Goal: Contribute content: Contribute content

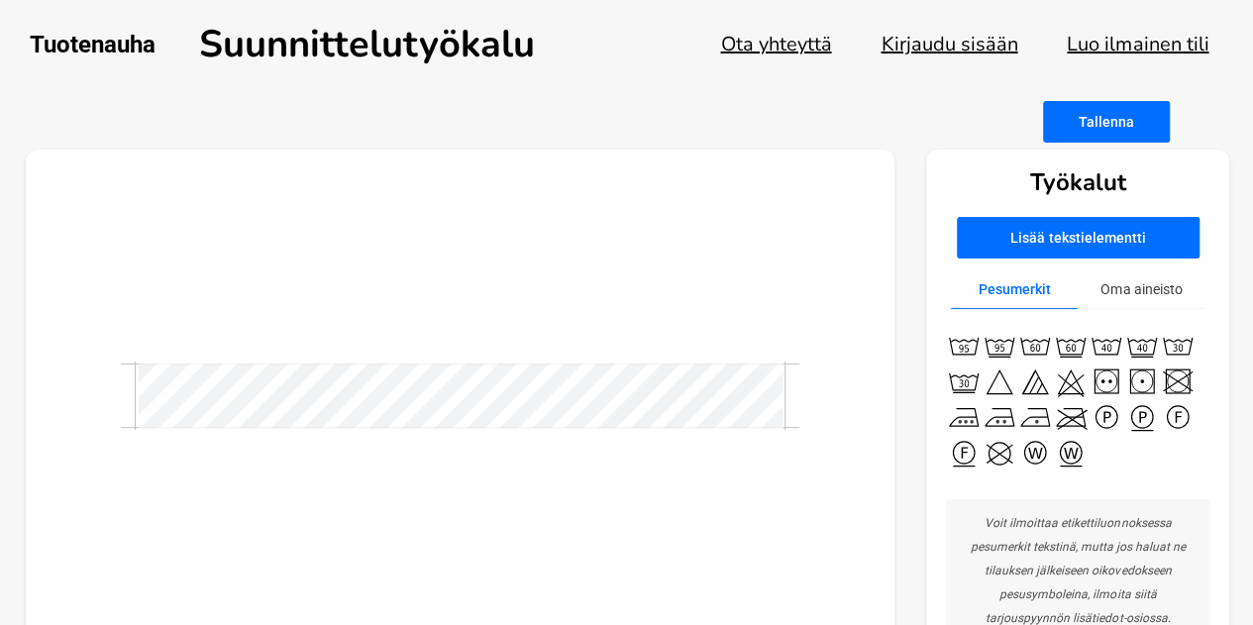
click at [539, 358] on div at bounding box center [461, 396] width 870 height 493
click at [1133, 48] on button "Luo ilmainen tili" at bounding box center [1138, 44] width 142 height 27
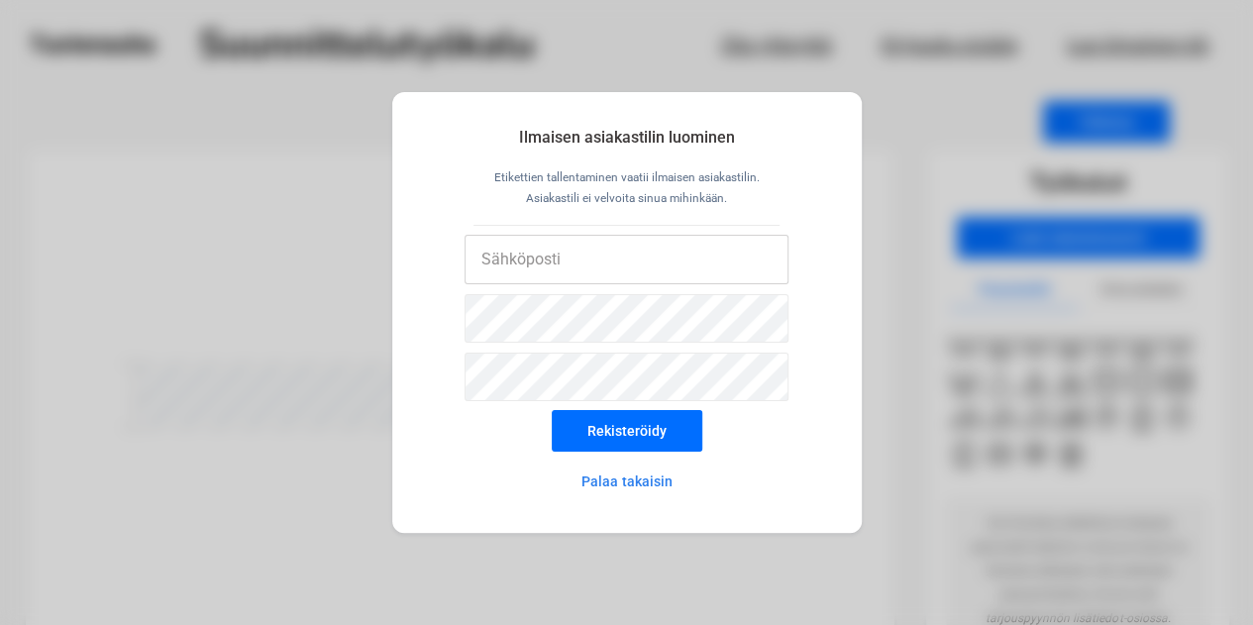
click at [514, 270] on input "email" at bounding box center [626, 260] width 324 height 50
type input "johanna.valkeinen@gmail.com"
click at [576, 433] on button "Rekisteröidy" at bounding box center [627, 431] width 151 height 42
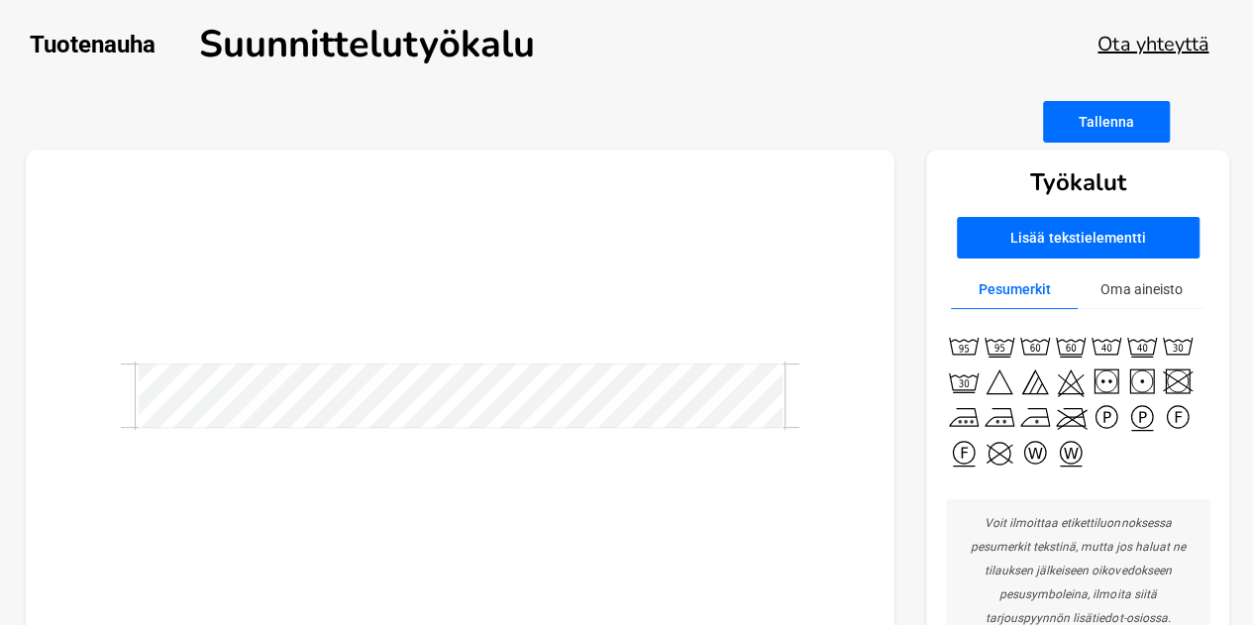
click at [1144, 290] on button "Oma aineisto" at bounding box center [1141, 289] width 127 height 39
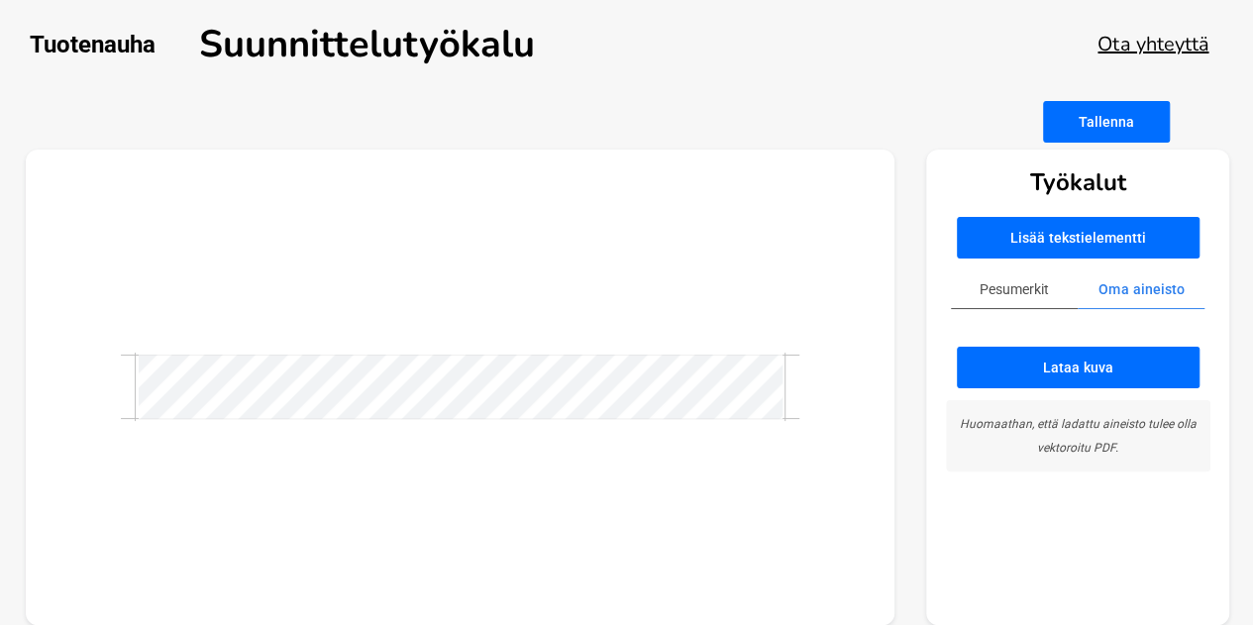
click at [994, 358] on button "Lataa kuva" at bounding box center [1078, 368] width 243 height 42
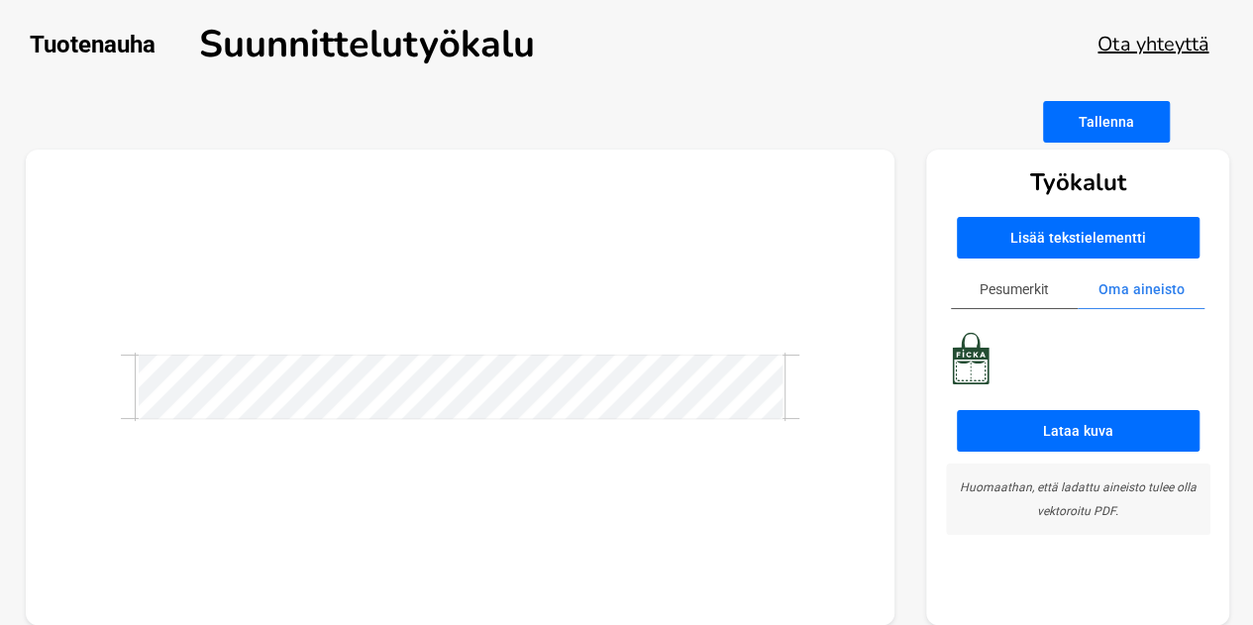
scroll to position [25, 0]
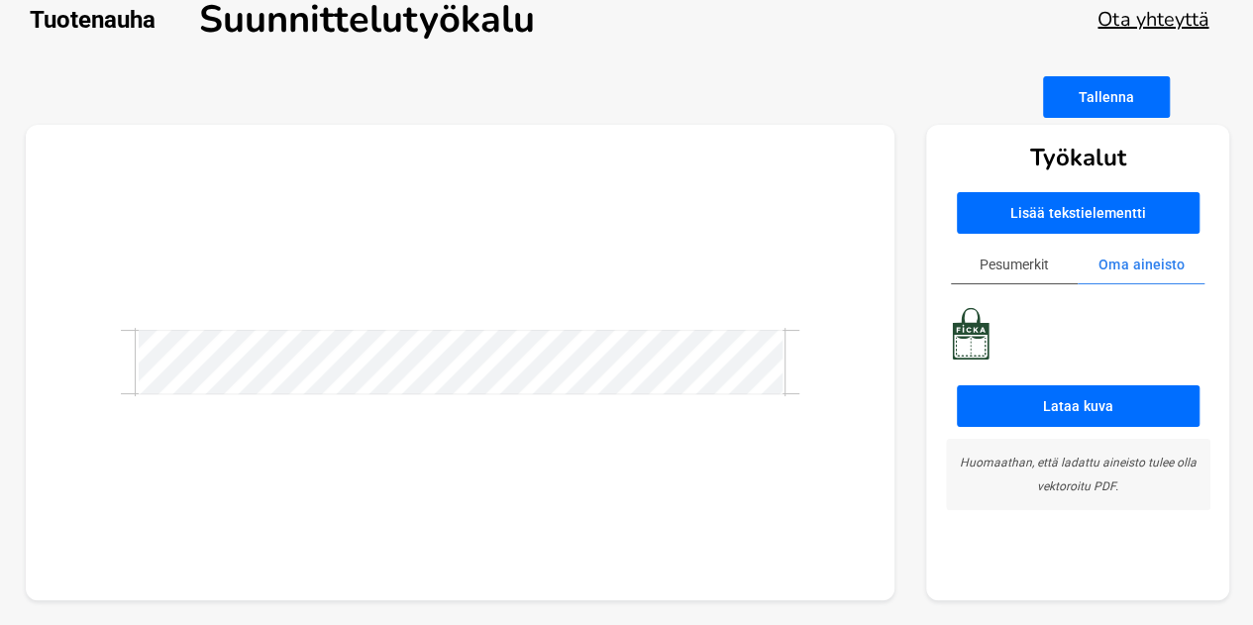
click at [712, 394] on div at bounding box center [459, 362] width 677 height 65
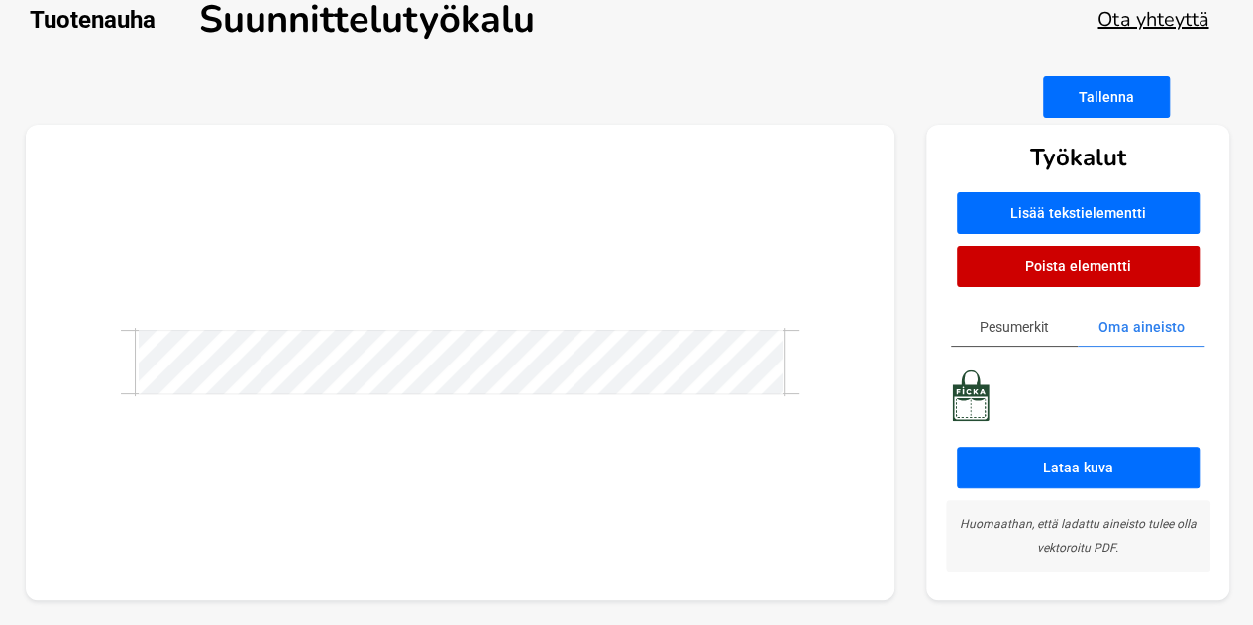
click at [993, 261] on button "Poista elementti" at bounding box center [1078, 267] width 243 height 42
click at [986, 272] on button "Poista elementti" at bounding box center [1078, 267] width 243 height 42
click at [1042, 201] on button "Lisää tekstielementti" at bounding box center [1078, 213] width 243 height 42
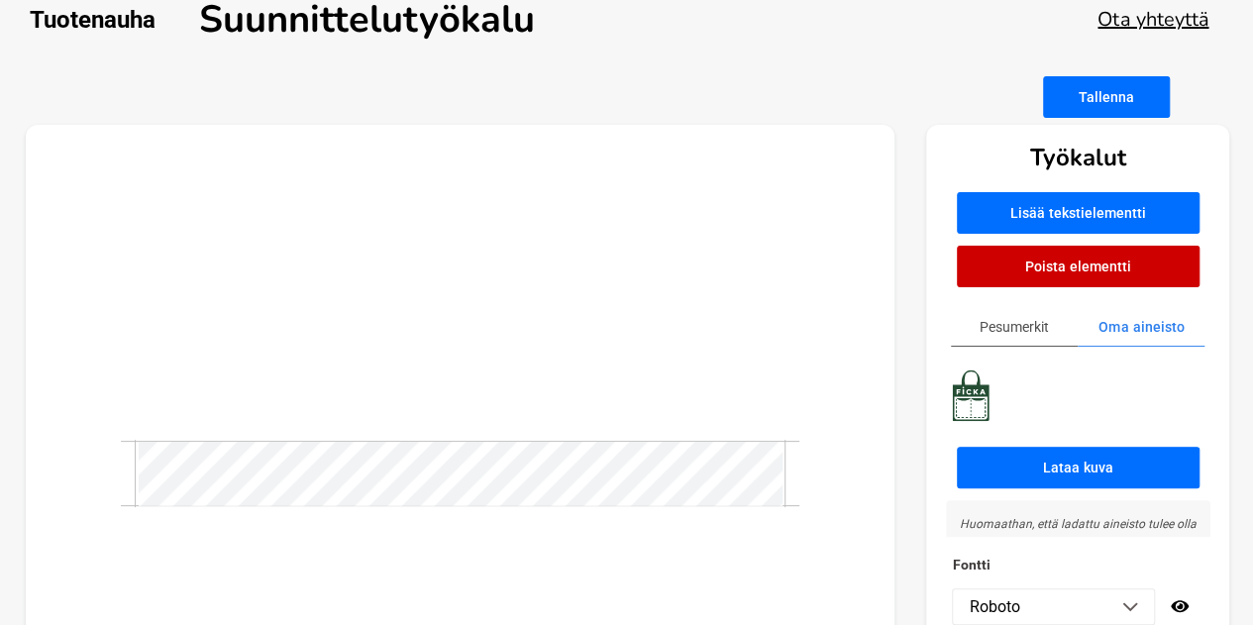
click at [975, 284] on button "Poista elementti" at bounding box center [1078, 267] width 243 height 42
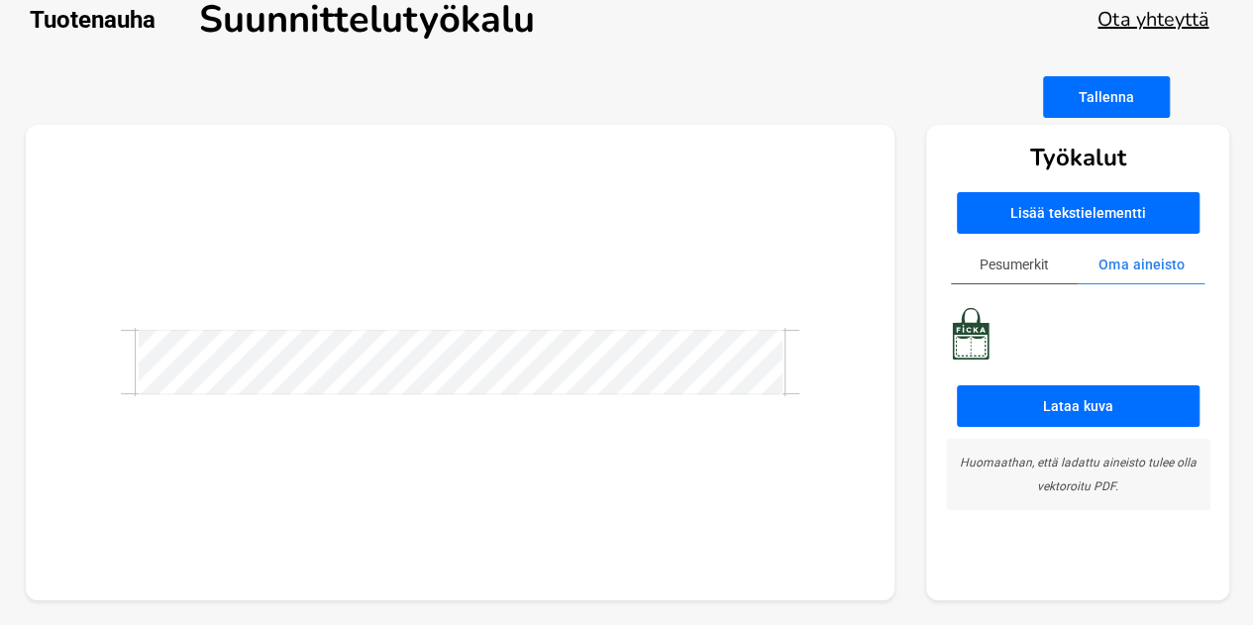
click at [988, 377] on div "Lataa kuva Huomaathan, että ladattu aineisto tulee olla vektoroitu PDF." at bounding box center [1078, 406] width 264 height 207
click at [1051, 207] on button "Lisää tekstielementti" at bounding box center [1078, 213] width 243 height 42
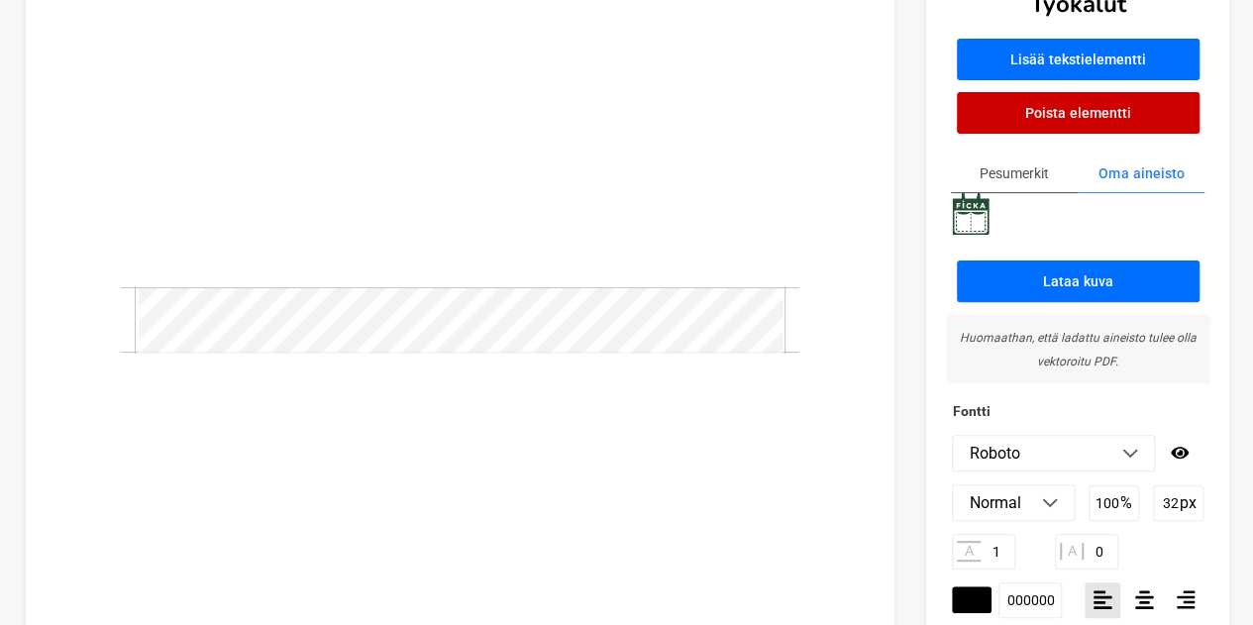
scroll to position [158, 0]
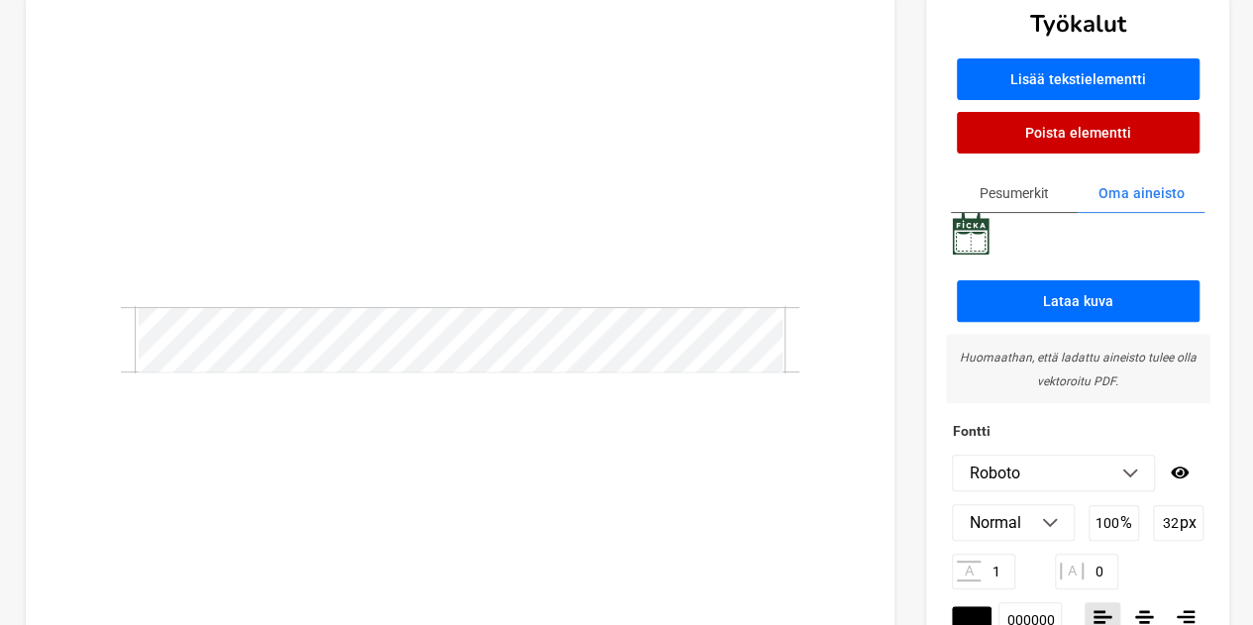
click at [1007, 610] on input "000000" at bounding box center [1029, 620] width 63 height 36
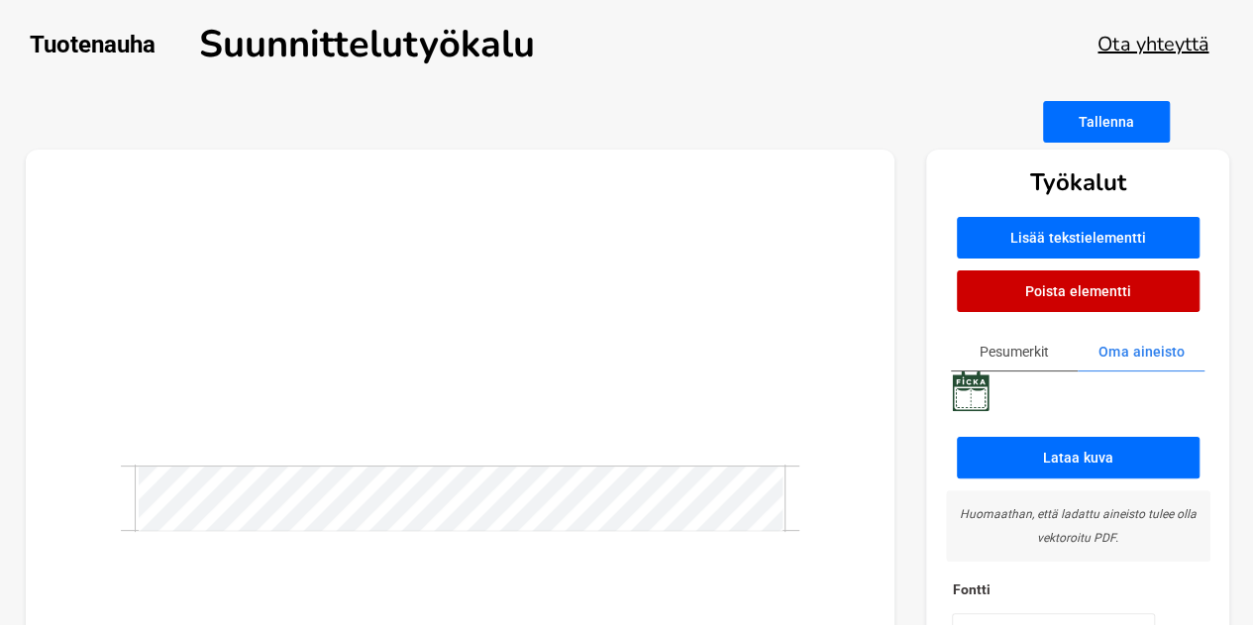
scroll to position [246, 0]
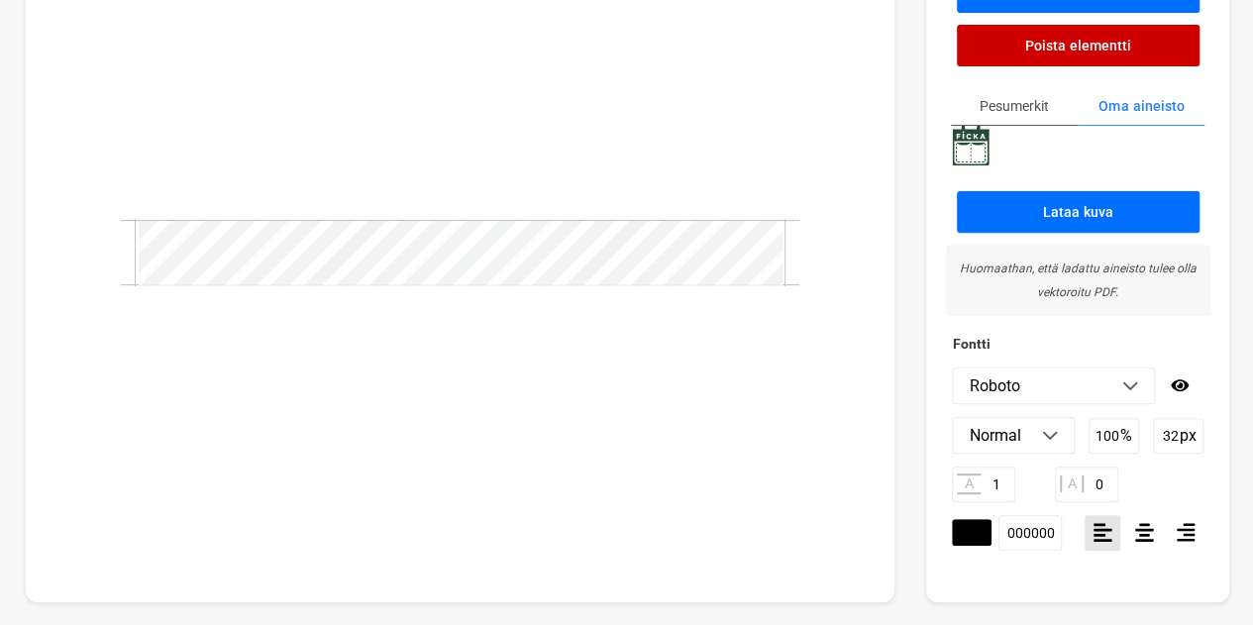
drag, startPoint x: 998, startPoint y: 529, endPoint x: 1085, endPoint y: 524, distance: 87.3
click at [1085, 524] on div "#000000 000000" at bounding box center [1078, 533] width 252 height 36
